Goal: Information Seeking & Learning: Learn about a topic

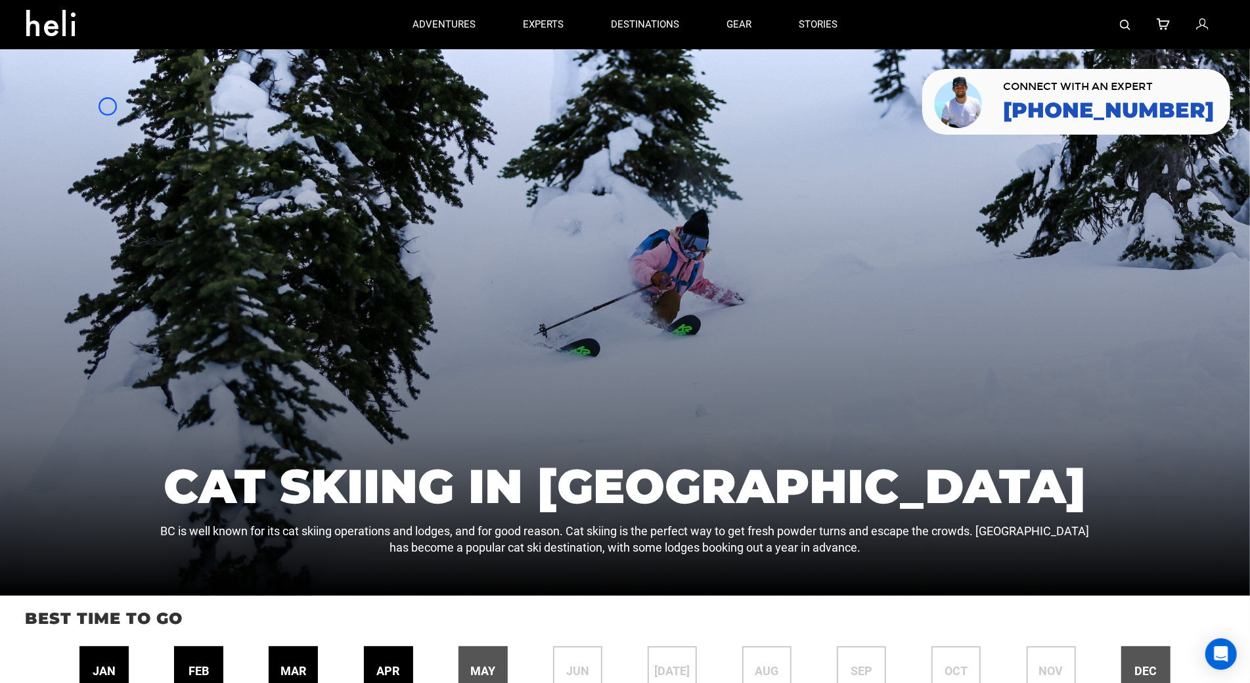
click at [108, 106] on div at bounding box center [625, 322] width 1250 height 547
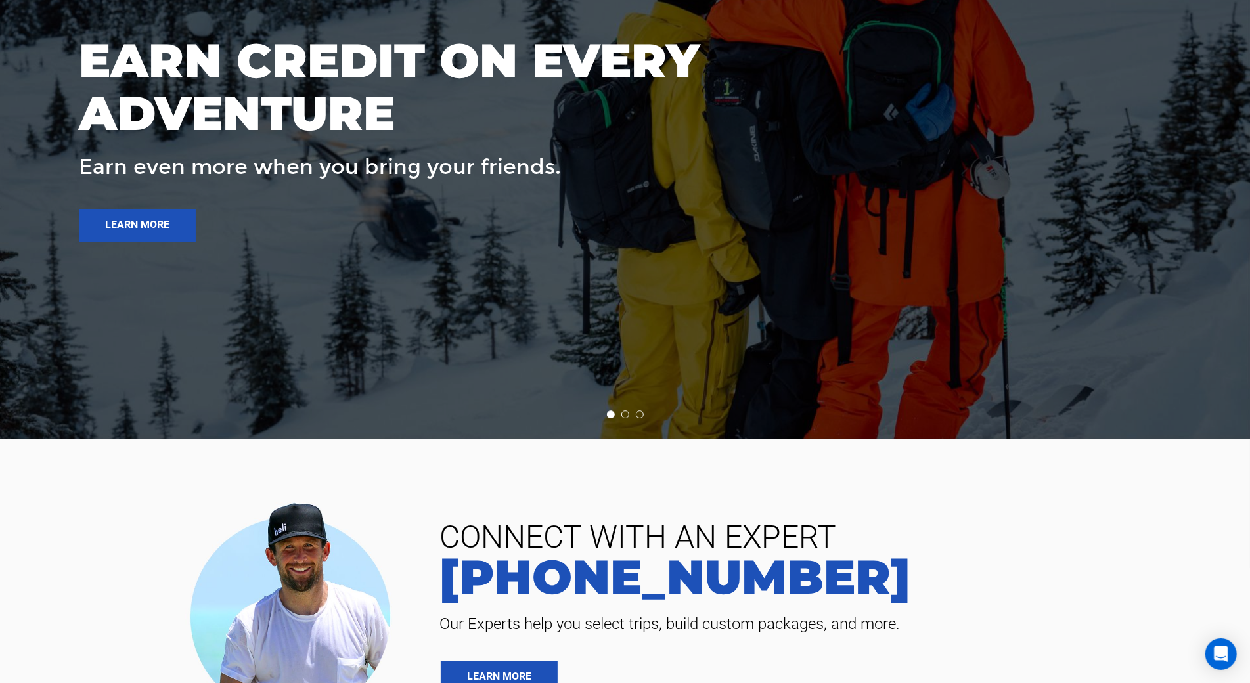
scroll to position [2838, 0]
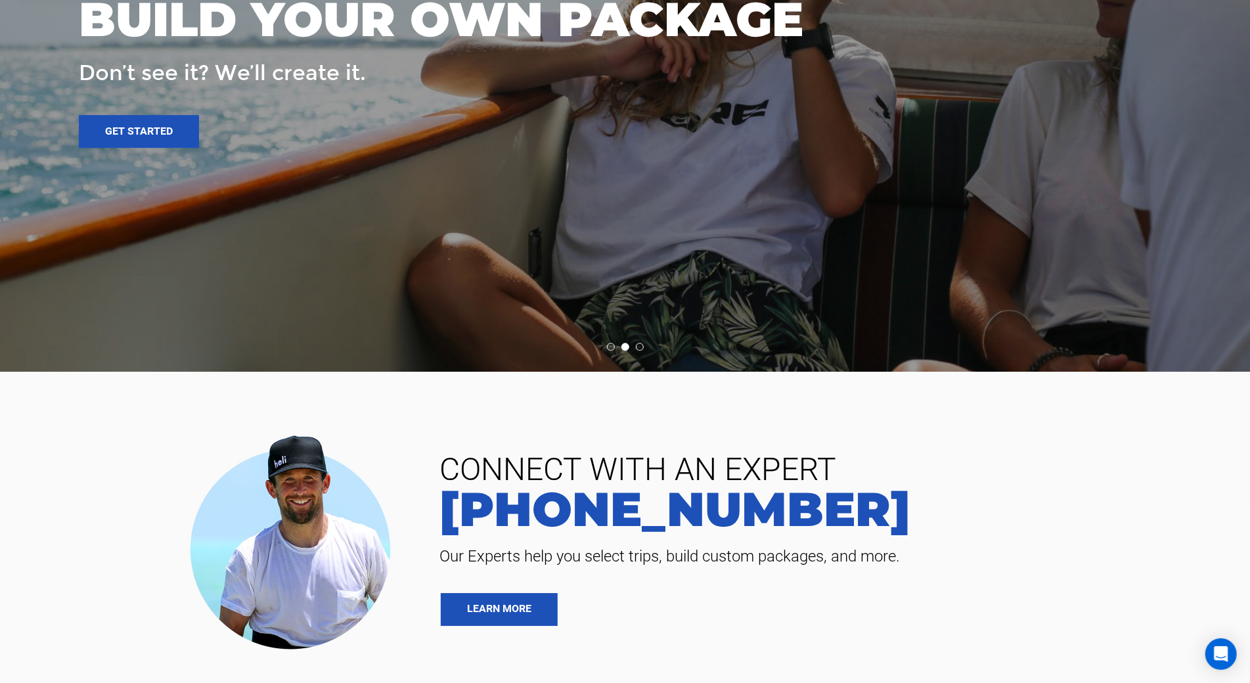
click at [108, 106] on div "BUILD YOUR OWN PACKAGE Don’t see it? We’ll create it. Get started" at bounding box center [441, 64] width 725 height 168
click at [127, 67] on p "Don’t see it? We’ll create it." at bounding box center [441, 73] width 725 height 30
click at [99, 96] on div "BUILD YOUR OWN PACKAGE Don’t see it? We’ll create it. Get started" at bounding box center [441, 64] width 725 height 168
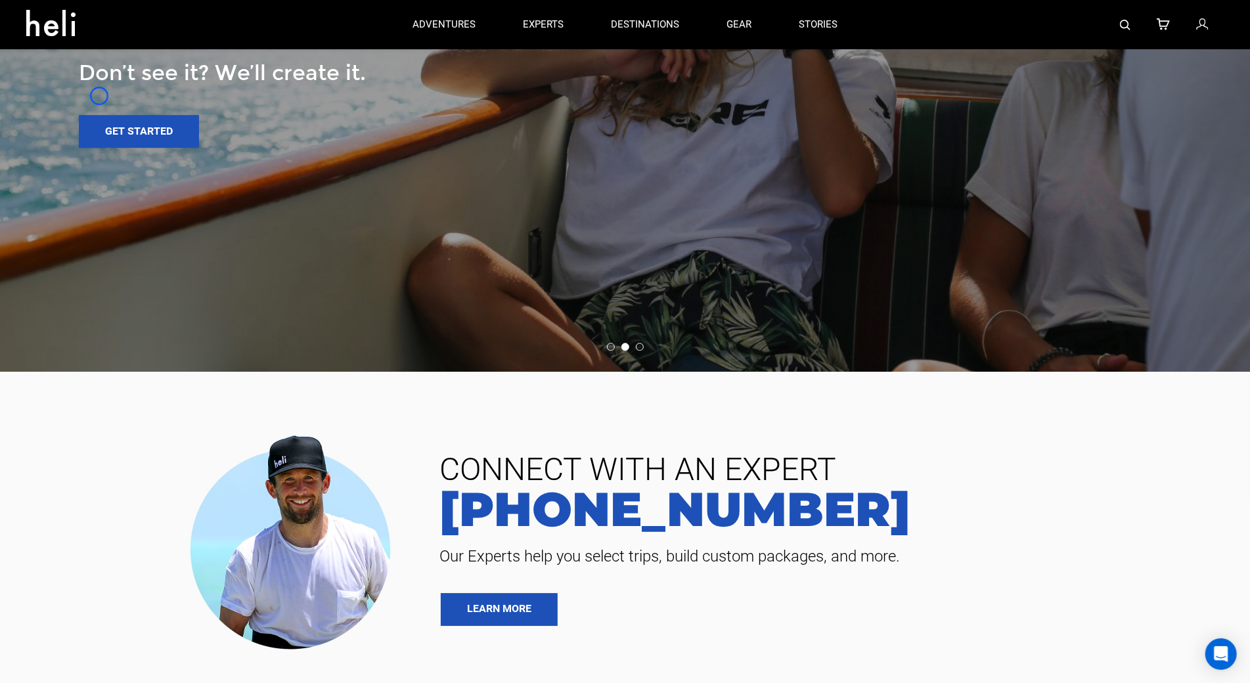
scroll to position [1960, 0]
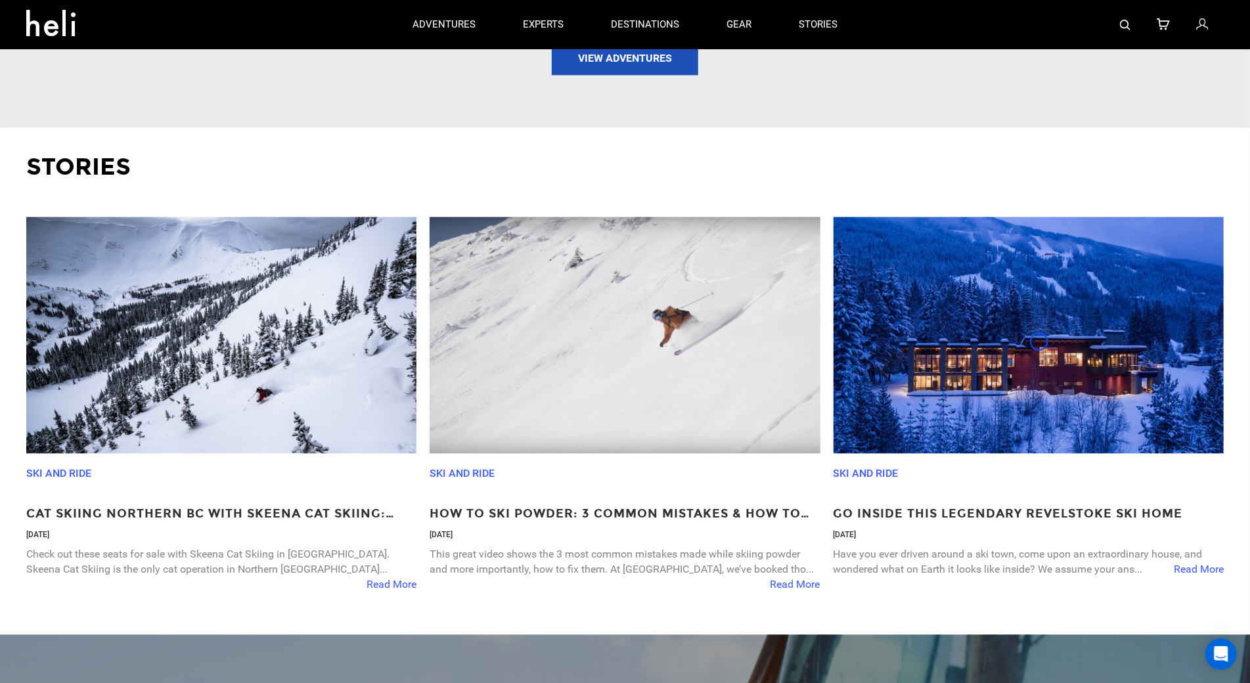
click at [1039, 342] on img at bounding box center [1029, 335] width 390 height 236
click at [799, 14] on link "stories" at bounding box center [818, 24] width 39 height 49
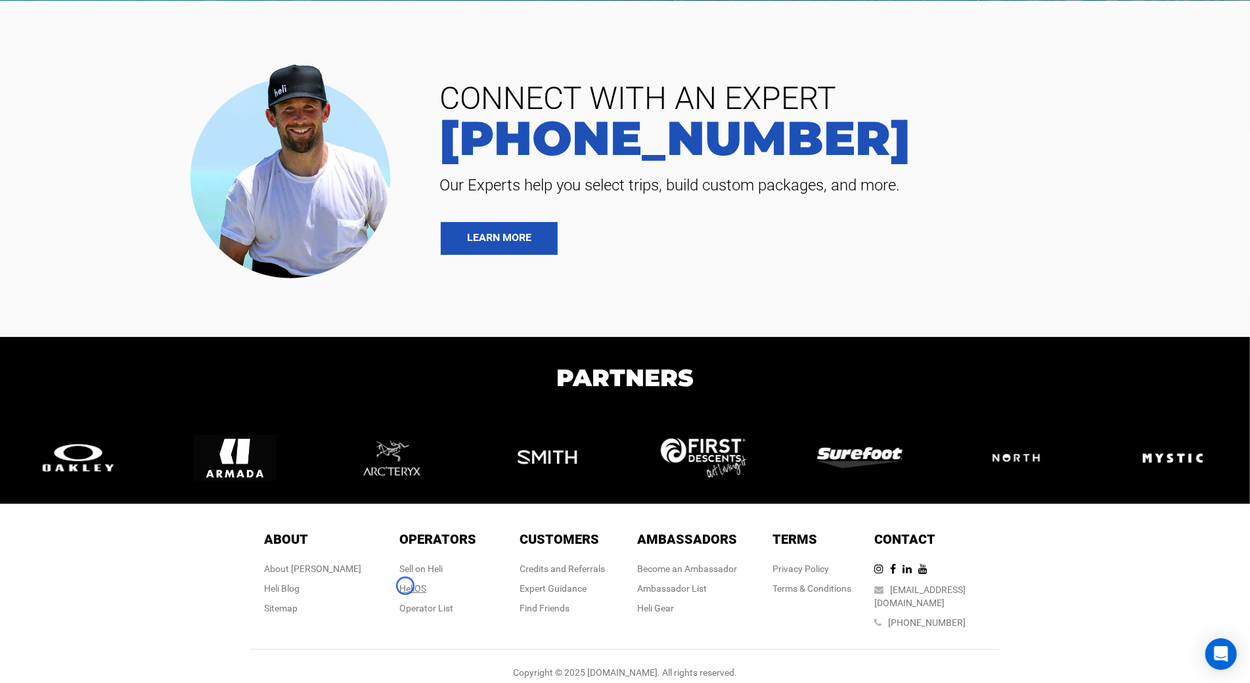
click at [405, 586] on link "HeliOS" at bounding box center [412, 588] width 27 height 11
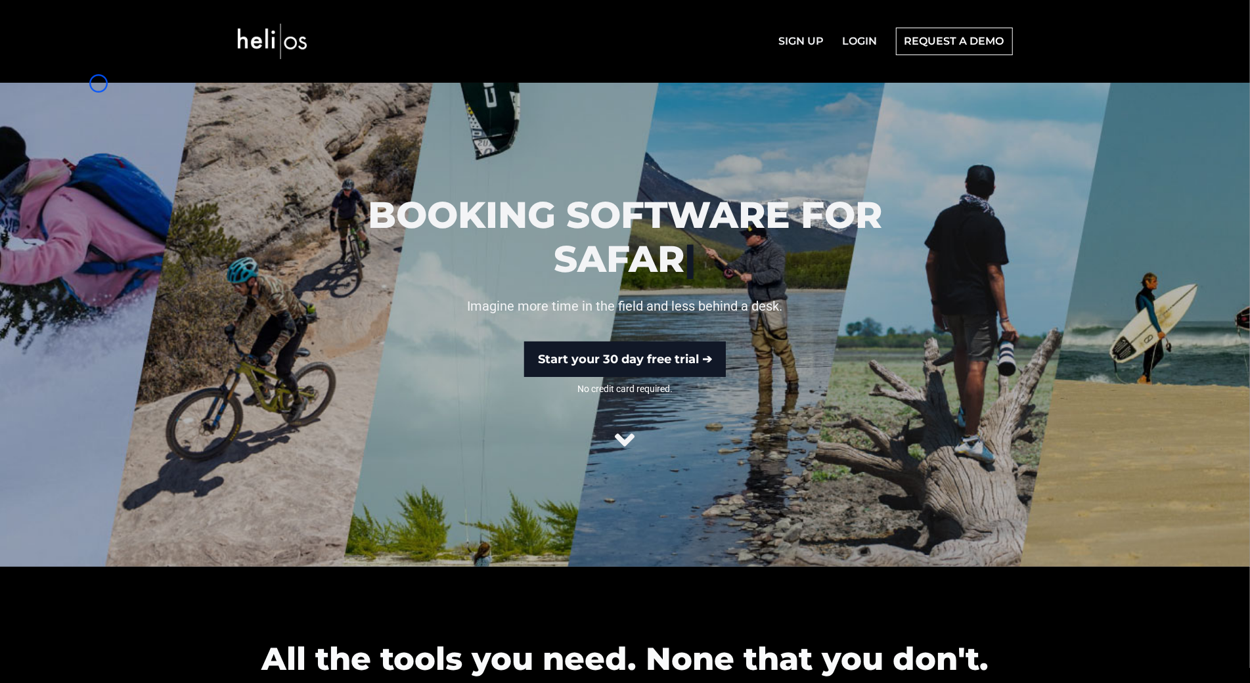
click at [99, 83] on div at bounding box center [625, 325] width 1250 height 484
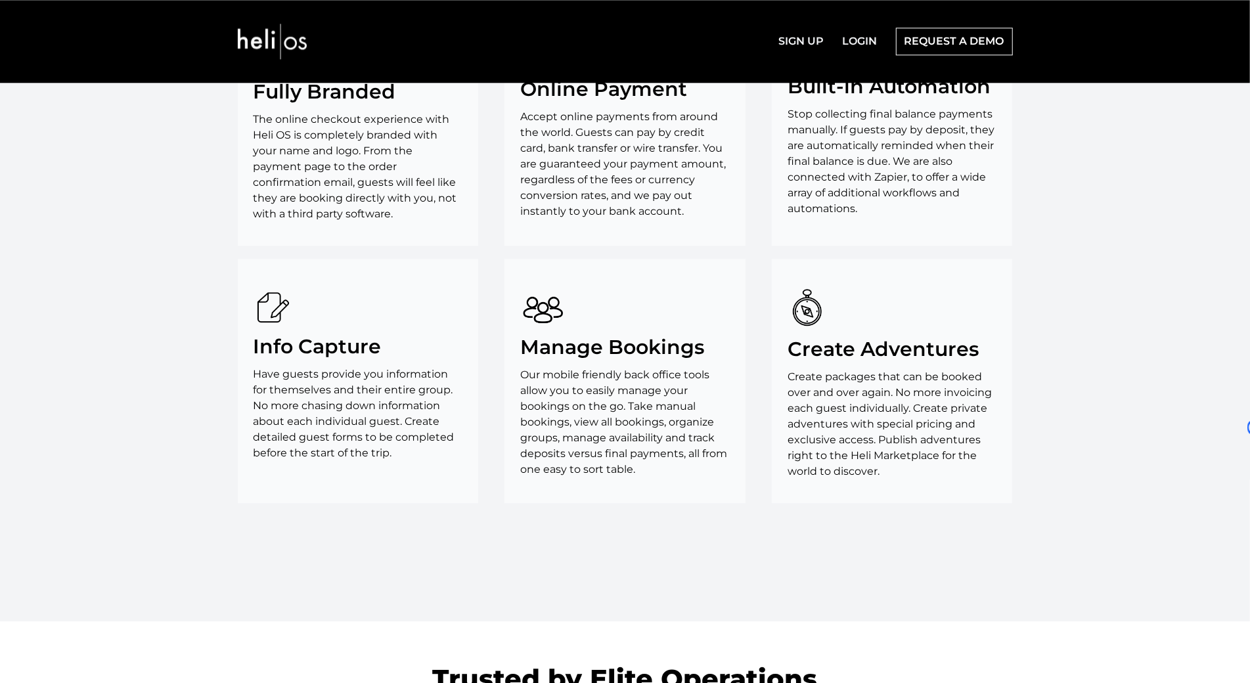
scroll to position [2624, 0]
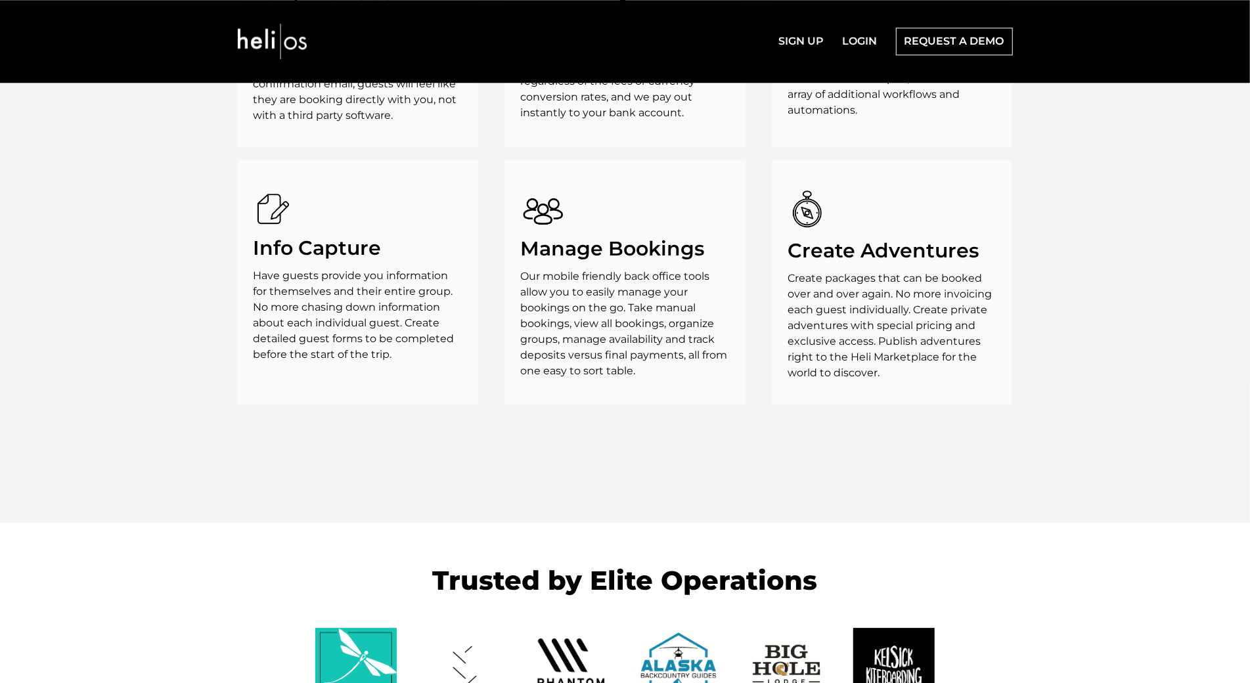
click at [99, 83] on section "Features Fully Branded The online checkout experience with Heli OS is completel…" at bounding box center [625, 137] width 1250 height 772
